Goal: Task Accomplishment & Management: Complete application form

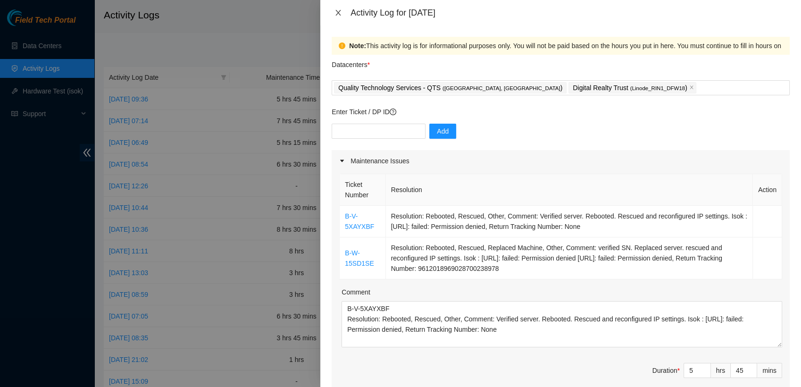
click at [335, 14] on icon "close" at bounding box center [339, 13] width 8 height 8
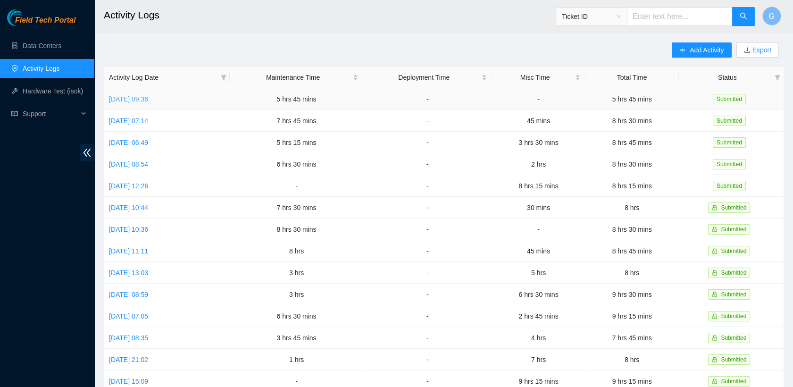
click at [148, 96] on link "[DATE] 09:36" at bounding box center [128, 99] width 39 height 8
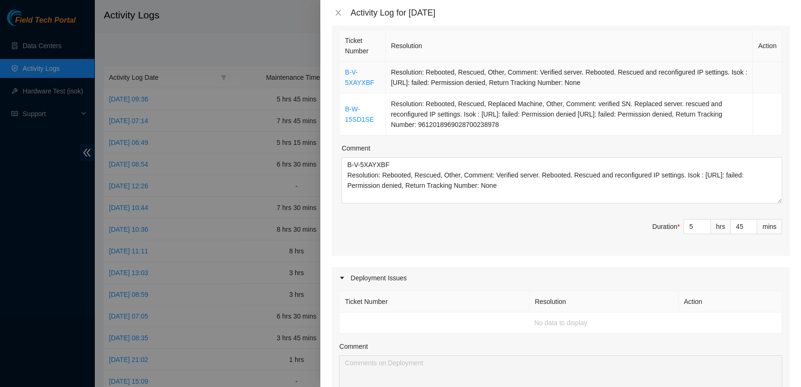
scroll to position [155, 0]
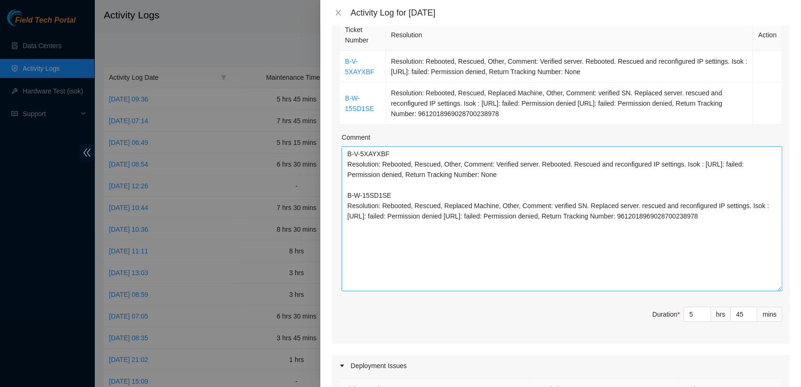
drag, startPoint x: 771, startPoint y: 189, endPoint x: 761, endPoint y: 291, distance: 102.5
click at [761, 291] on textarea "B-V-5XAYXBF Resolution: Rebooted, Rescued, Other, Comment: Verified server. Reb…" at bounding box center [562, 218] width 441 height 145
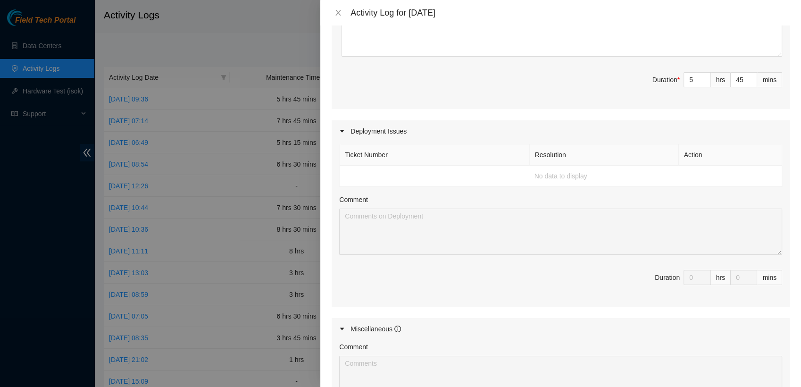
scroll to position [558, 0]
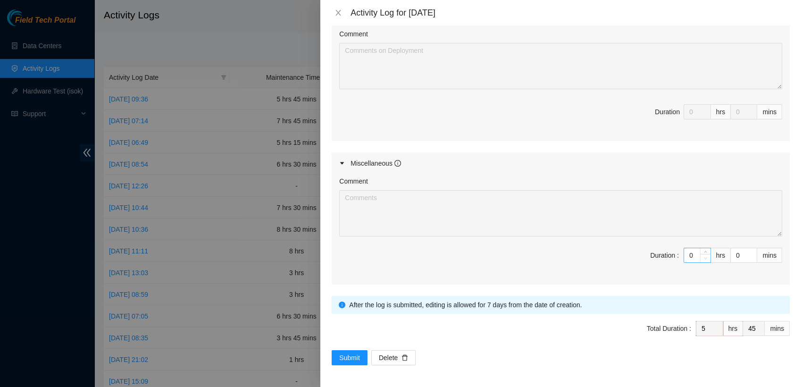
click at [700, 254] on span "Decrease Value" at bounding box center [705, 258] width 10 height 8
click at [701, 246] on div "Comment Duration : 0 hrs 0 mins" at bounding box center [561, 229] width 458 height 110
type input "1"
type input "6"
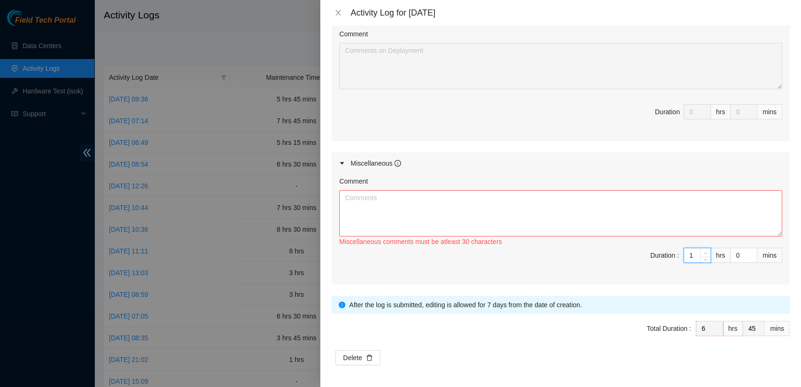
click at [703, 253] on span "up" at bounding box center [706, 253] width 6 height 6
type input "2"
type input "7"
click at [747, 254] on span "Decrease Value" at bounding box center [752, 258] width 10 height 8
type input "3"
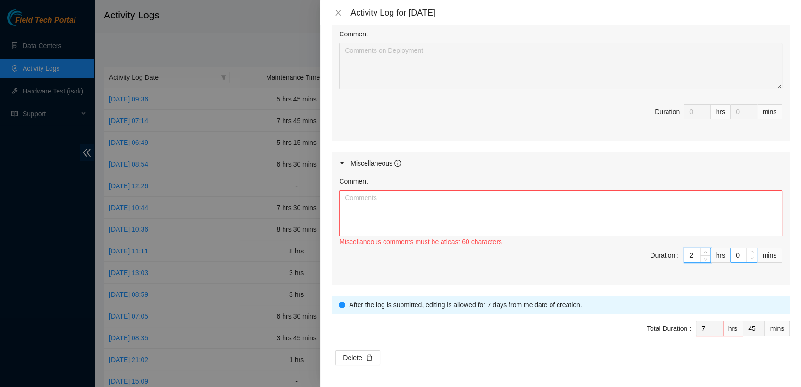
type input "8"
type input "4"
type input "9"
type input "3"
type input "8"
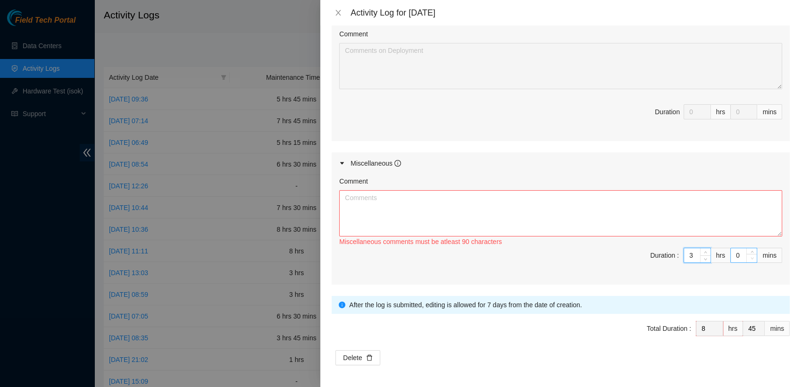
type input "2"
type input "7"
type input "1"
type input "46"
type input "3"
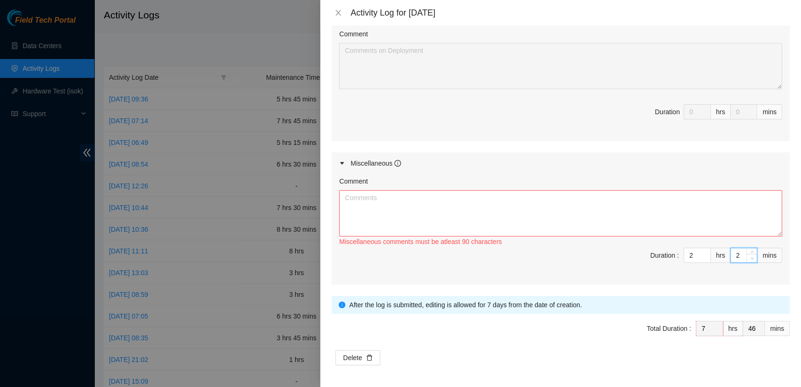
type input "48"
type input "4"
type input "49"
type input "5"
type input "50"
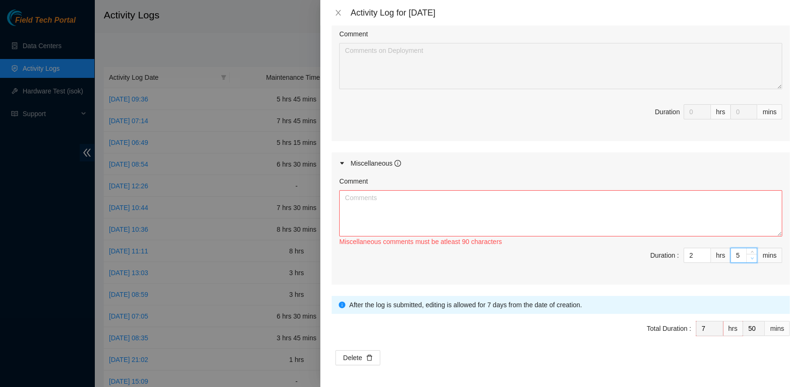
type input "6"
type input "51"
type input "7"
type input "52"
type input "8"
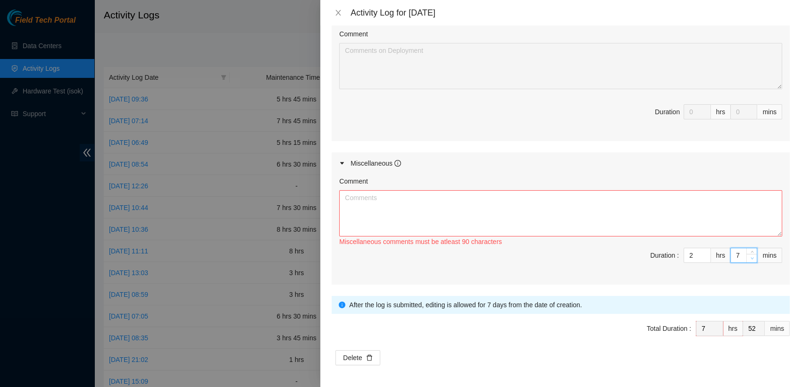
type input "53"
type input "9"
type input "54"
type input "10"
type input "55"
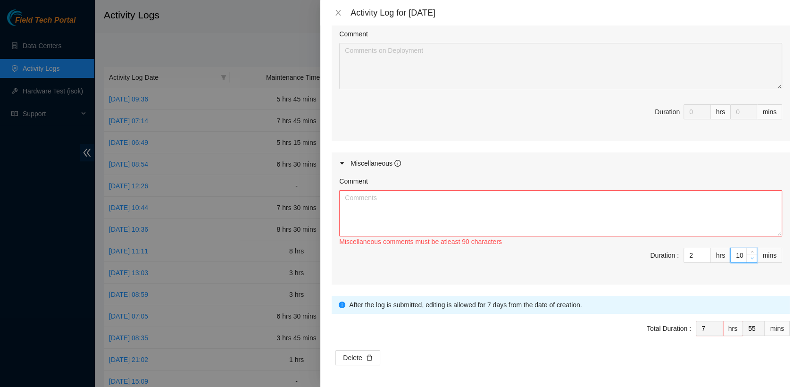
type input "11"
type input "56"
type input "12"
type input "57"
type input "13"
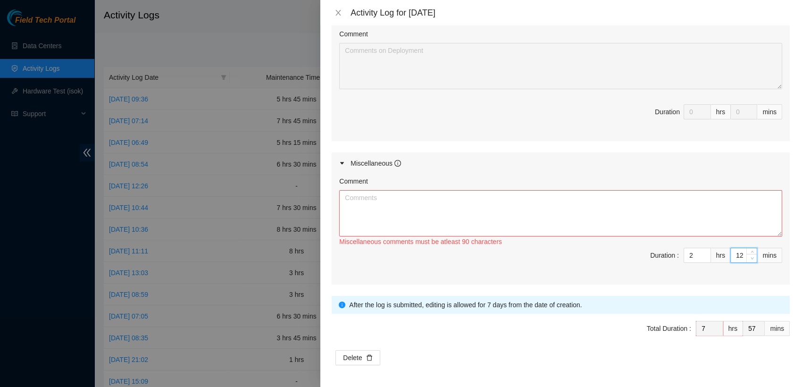
type input "58"
type input "14"
type input "59"
type input "15"
type input "8"
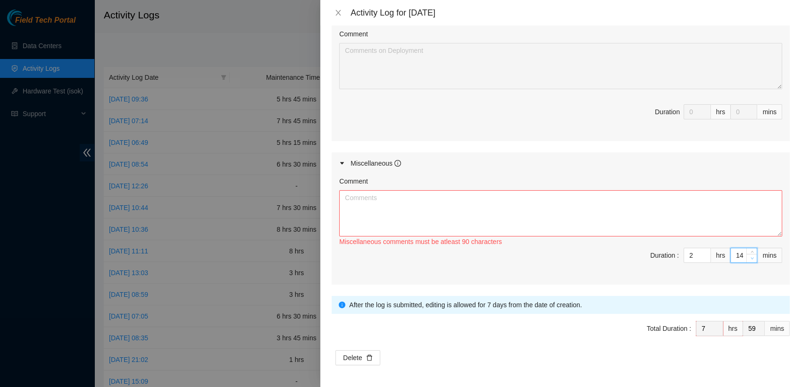
type input "0"
click at [596, 252] on span "Duration : 2 hrs 15 mins" at bounding box center [560, 261] width 443 height 26
click at [552, 221] on textarea "Comment" at bounding box center [560, 213] width 443 height 46
drag, startPoint x: 457, startPoint y: 208, endPoint x: 500, endPoint y: 236, distance: 51.7
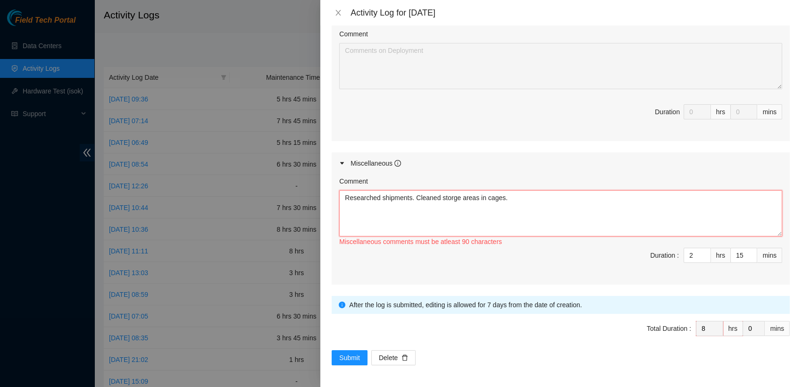
click at [500, 236] on div "Researched shipments. Cleaned storge areas in cages. Miscellaneous comments mus…" at bounding box center [560, 219] width 443 height 58
click at [529, 234] on textarea "Researched shipments. Cleaned storge areas in cages." at bounding box center [560, 213] width 443 height 46
click at [413, 197] on textarea "Researched shipments. Cleaned storge areas in cages." at bounding box center [560, 213] width 443 height 46
click at [410, 199] on textarea "Researched shipments. Threw away trash. Organized and cleaned storage areas in …" at bounding box center [560, 213] width 443 height 46
drag, startPoint x: 603, startPoint y: 210, endPoint x: 244, endPoint y: 216, distance: 358.7
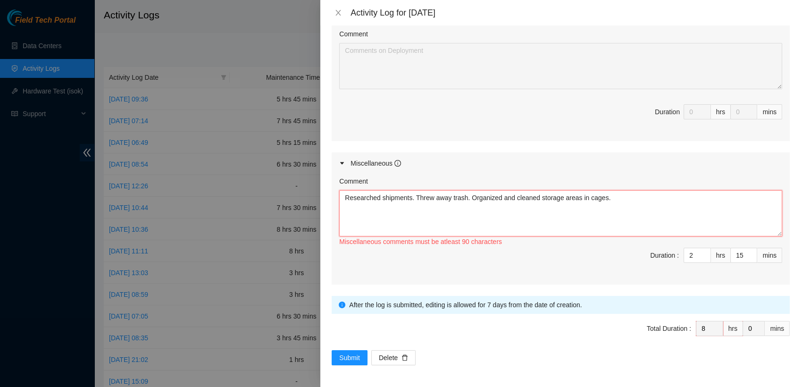
click at [244, 216] on div "Activity Log for 02-10-2025 Note: This activity log is for informational purpos…" at bounding box center [400, 193] width 801 height 387
click at [655, 204] on textarea "Researched shipments. Threw away trash. Organized and cleaned storage areas in …" at bounding box center [560, 213] width 443 height 46
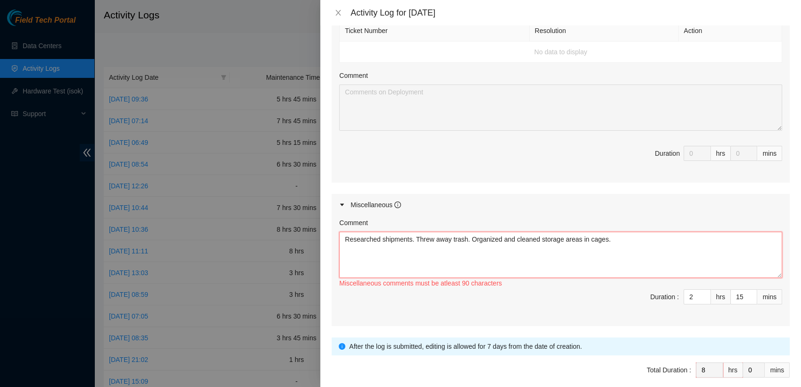
scroll to position [516, 0]
drag, startPoint x: 615, startPoint y: 227, endPoint x: 413, endPoint y: 235, distance: 202.6
click at [413, 235] on textarea "Researched shipments. Threw away trash. Organized and cleaned storage areas in …" at bounding box center [560, 255] width 443 height 46
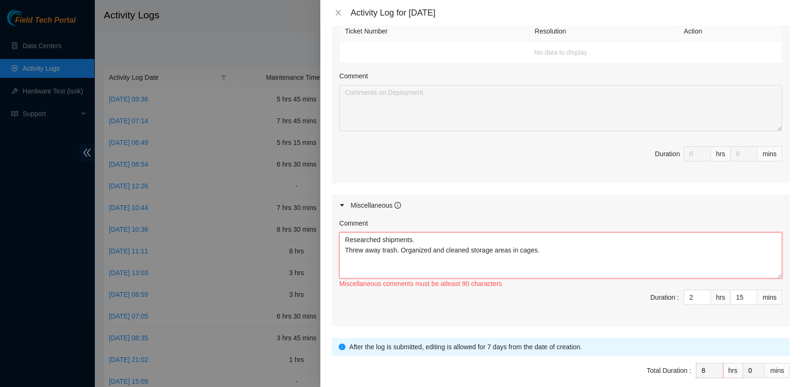
click at [462, 237] on textarea "Researched shipments. Threw away trash. Organized and cleaned storage areas in …" at bounding box center [560, 255] width 443 height 46
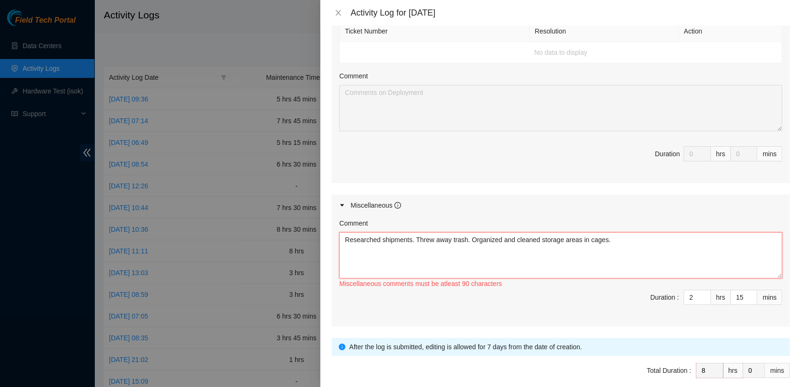
drag, startPoint x: 380, startPoint y: 239, endPoint x: 409, endPoint y: 235, distance: 29.1
click at [409, 235] on textarea "Researched shipments. Threw away trash. Organized and cleaned storage areas in …" at bounding box center [560, 255] width 443 height 46
paste textarea "B-W-12K3FDR"
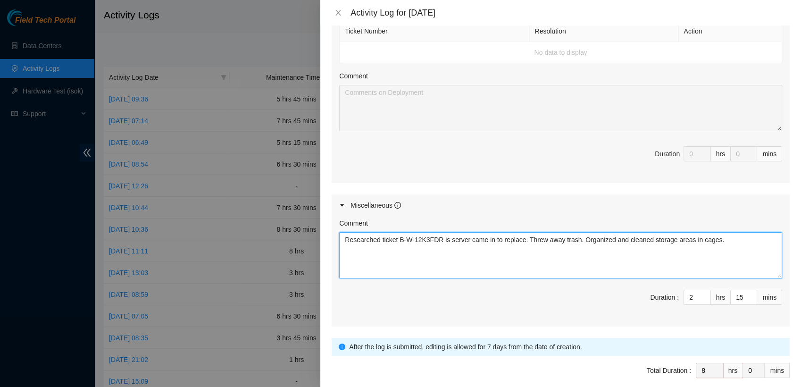
click at [445, 239] on textarea "Researched ticket B-W-12K3FDR is server came in to replace. Threw away trash. O…" at bounding box center [560, 255] width 443 height 46
click at [407, 259] on textarea "Researched ticket B-W-12K3FDR server came in to replace. Threw away trash. Orga…" at bounding box center [560, 255] width 443 height 46
drag, startPoint x: 544, startPoint y: 240, endPoint x: 596, endPoint y: 244, distance: 53.0
click at [596, 244] on textarea "Researched ticket B-W-12K3FDR to see if server came in to replace. Threw away t…" at bounding box center [560, 255] width 443 height 46
click at [721, 233] on textarea "Researched ticket B-W-12K3FDR to see if server came in to replace. Organized an…" at bounding box center [560, 255] width 443 height 46
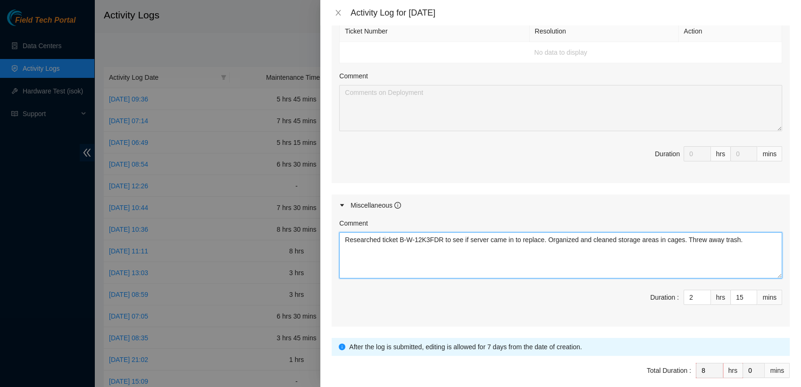
click at [658, 242] on textarea "Researched ticket B-W-12K3FDR to see if server came in to replace. Organized an…" at bounding box center [560, 255] width 443 height 46
click at [346, 235] on textarea "Researched ticket B-W-12K3FDR to see if server came in to replace. Organized an…" at bounding box center [560, 255] width 443 height 46
click at [344, 237] on textarea "@DRTR Researched ticket B-W-12K3FDR to see if server came in to replace. Organi…" at bounding box center [560, 255] width 443 height 46
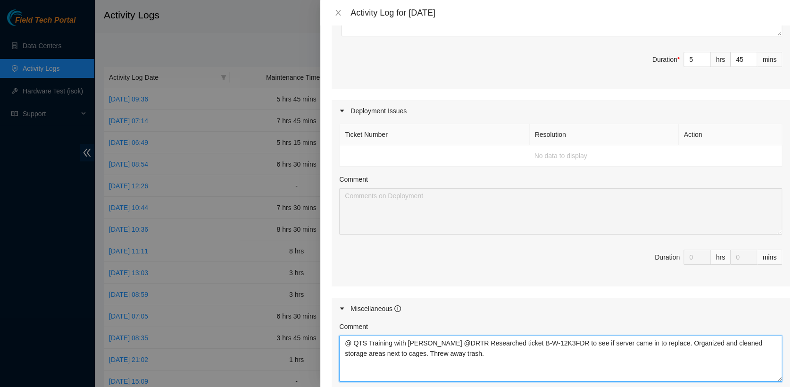
scroll to position [421, 0]
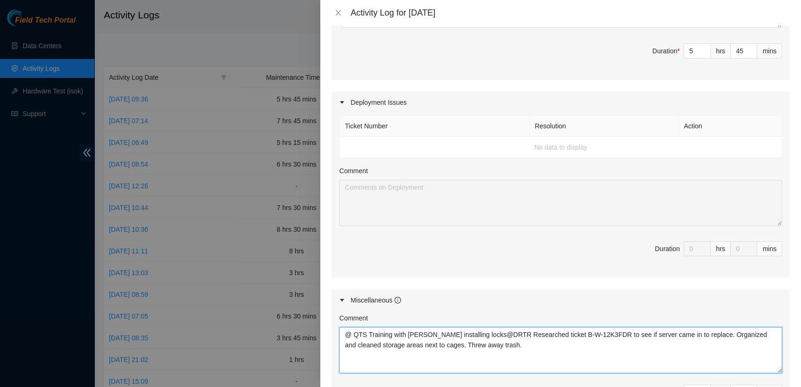
click at [366, 336] on textarea "@ QTS Training with Yzaak Russell installing locks@DRTR Researched ticket B-W-1…" at bounding box center [560, 350] width 443 height 46
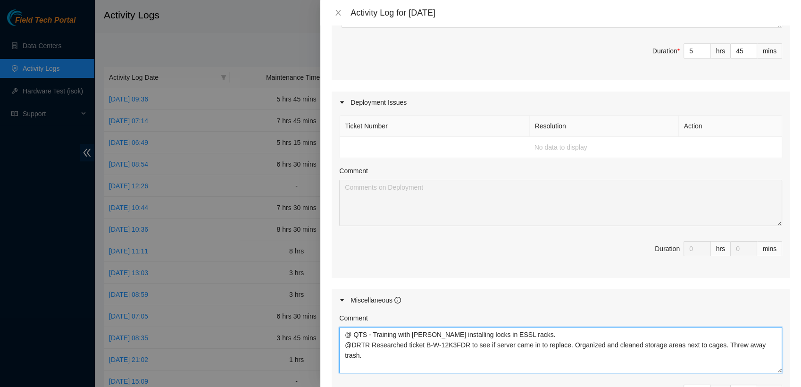
click at [353, 347] on textarea "@ QTS - Training with Yzaak Russell installing locks in ESSL racks. @DRTR Resea…" at bounding box center [560, 350] width 443 height 46
click at [363, 344] on textarea "@ QTS - Training with Yzaak Russell installing locks in ESSL racks. @DRTR Resea…" at bounding box center [560, 350] width 443 height 46
click at [371, 346] on textarea "@ QTS - Training with Yzaak Russell installing locks in ESSL racks. @DRT R Rese…" at bounding box center [560, 350] width 443 height 46
click at [352, 345] on textarea "@ QTS - Training with Yzaak Russell installing locks in ESSL racks. @DRT R - Re…" at bounding box center [560, 350] width 443 height 46
click at [365, 347] on textarea "@ QTS - Training with Yzaak Russell installing locks in ESSL racks. @ DRT R - R…" at bounding box center [560, 350] width 443 height 46
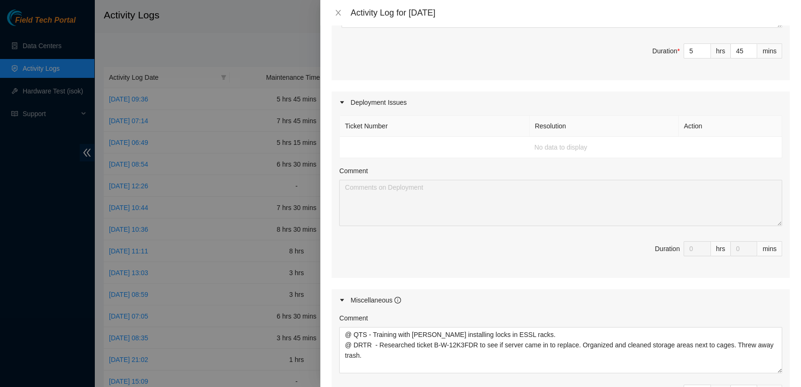
click at [554, 293] on div "Miscellaneous" at bounding box center [561, 300] width 458 height 22
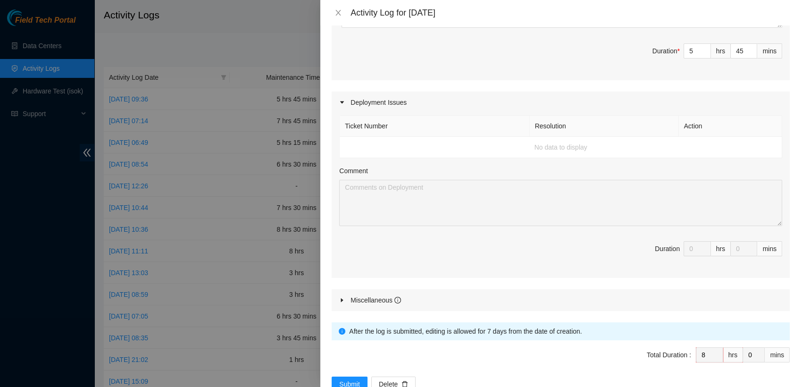
click at [336, 301] on div "Miscellaneous" at bounding box center [561, 300] width 458 height 22
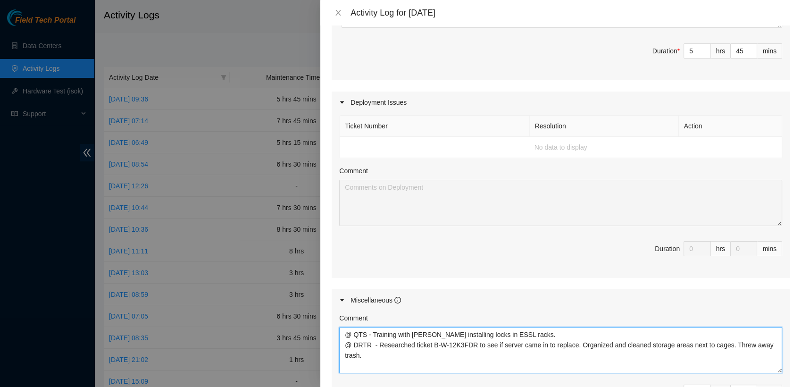
click at [450, 334] on textarea "@ QTS - Training with Yzaak Russell installing locks in ESSL racks. @ DRTR - Re…" at bounding box center [560, 350] width 443 height 46
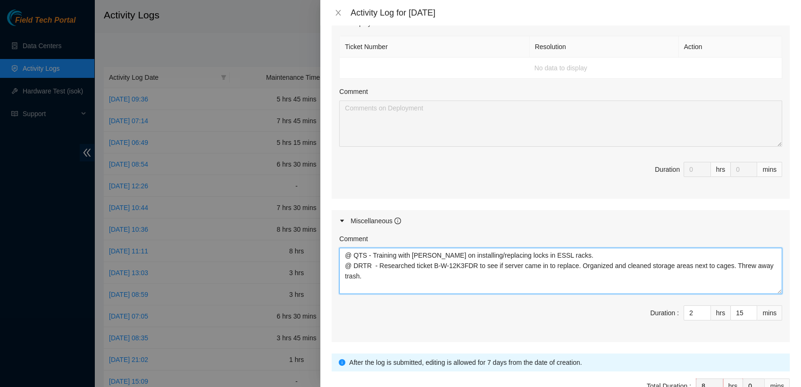
scroll to position [499, 0]
drag, startPoint x: 772, startPoint y: 294, endPoint x: 772, endPoint y: 287, distance: 6.1
click at [772, 287] on textarea "@ QTS - Training with Yzaak Russell on installing/replacing locks in ESSL racks…" at bounding box center [560, 272] width 443 height 46
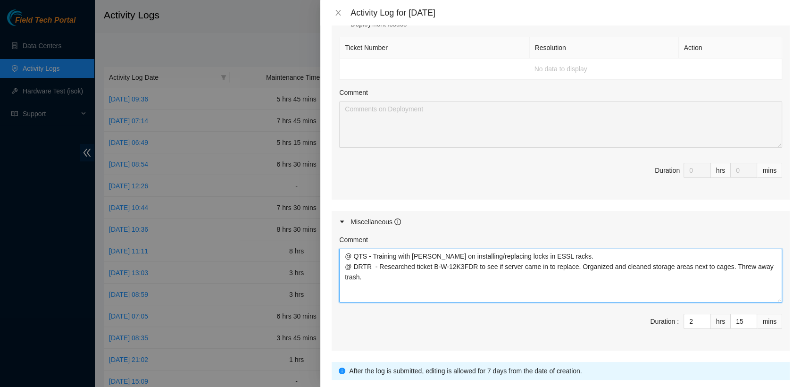
drag, startPoint x: 772, startPoint y: 289, endPoint x: 688, endPoint y: 297, distance: 84.4
click at [688, 297] on textarea "@ QTS - Training with Yzaak Russell on installing/replacing locks in ESSL racks…" at bounding box center [560, 276] width 443 height 54
click at [370, 256] on textarea "@ QTS - Training with Yzaak Russell on installing/replacing locks in ESSL racks…" at bounding box center [560, 276] width 443 height 54
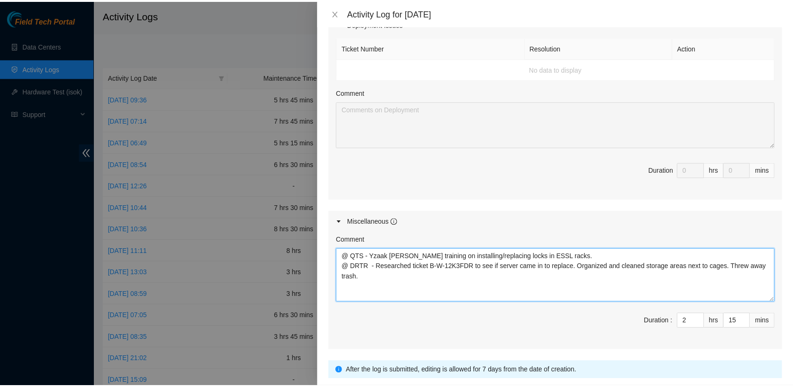
scroll to position [566, 0]
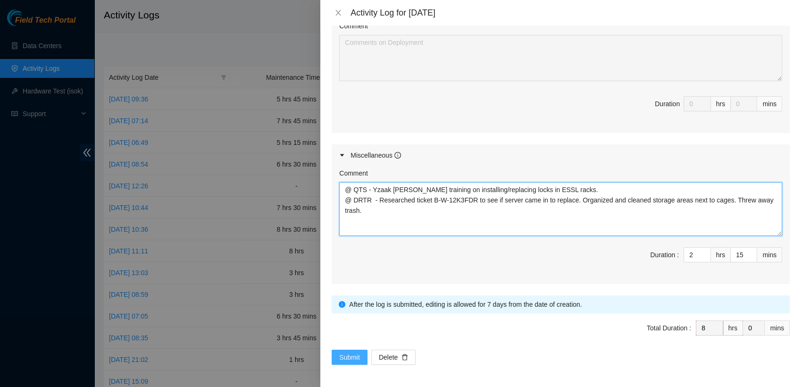
type textarea "@ QTS - Yzaak Russel training on installing/replacing locks in ESSL racks. @ DR…"
click at [355, 354] on span "Submit" at bounding box center [349, 357] width 21 height 10
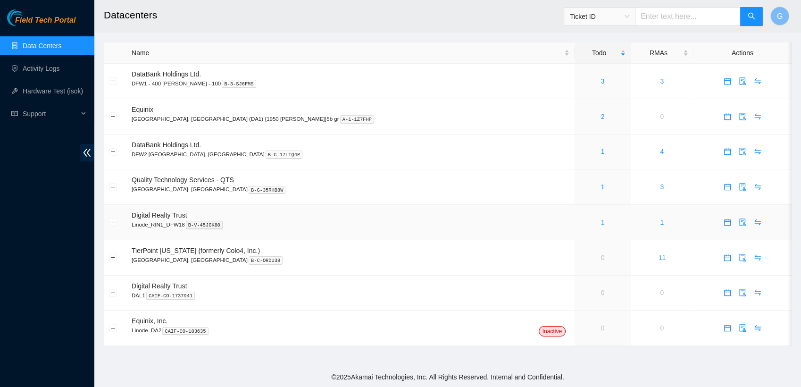
click at [601, 220] on link "1" at bounding box center [603, 222] width 4 height 8
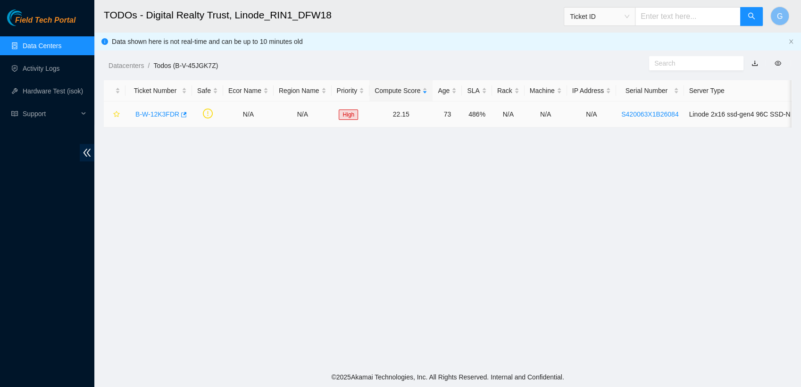
click at [160, 113] on link "B-W-12K3FDR" at bounding box center [157, 114] width 44 height 8
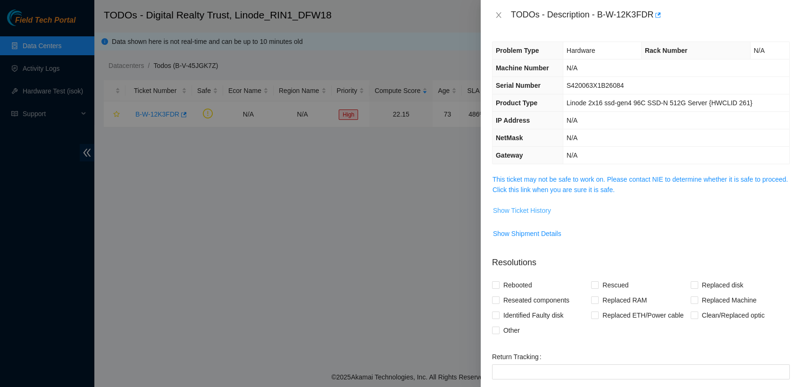
click at [524, 207] on span "Show Ticket History" at bounding box center [522, 210] width 58 height 10
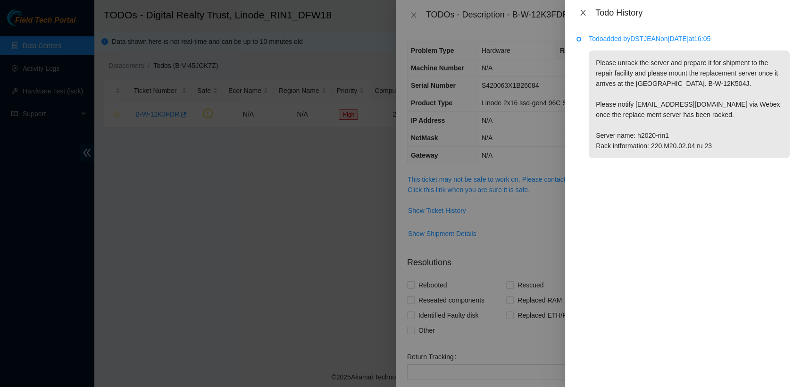
click at [585, 13] on icon "close" at bounding box center [584, 13] width 8 height 8
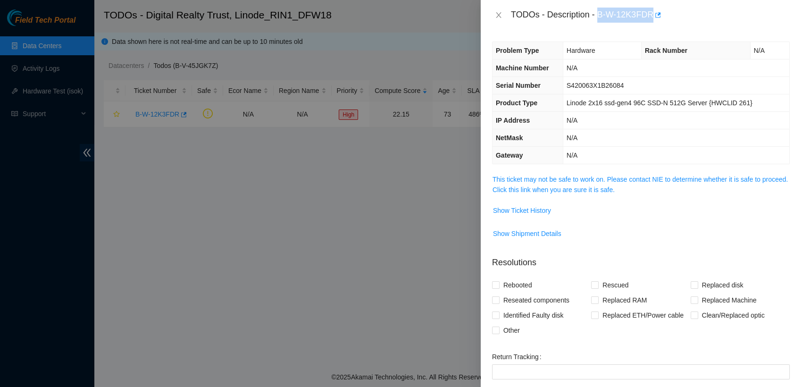
drag, startPoint x: 599, startPoint y: 14, endPoint x: 652, endPoint y: 18, distance: 53.5
click at [652, 18] on div "TODOs - Description - B-W-12K3FDR" at bounding box center [650, 15] width 279 height 15
copy div "B-W-12K3FDR"
